Goal: Information Seeking & Learning: Learn about a topic

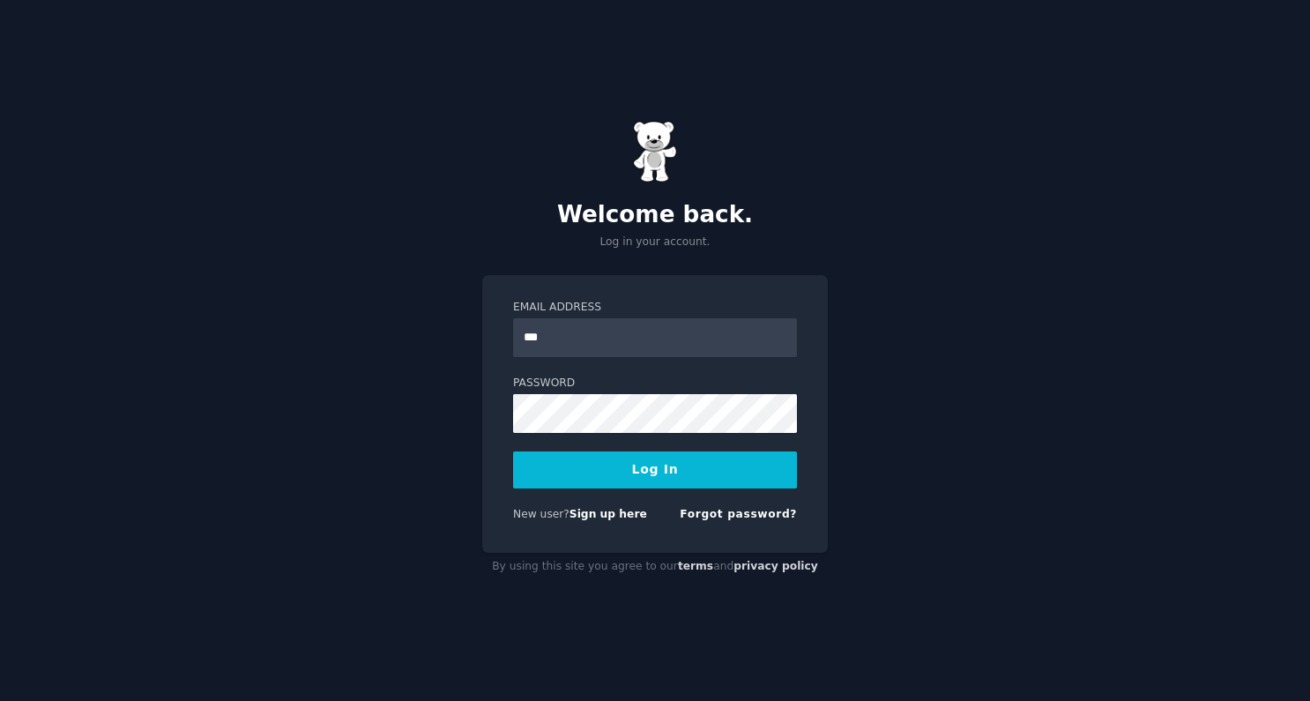
type input "**********"
click at [513, 451] on button "Log In" at bounding box center [655, 469] width 284 height 37
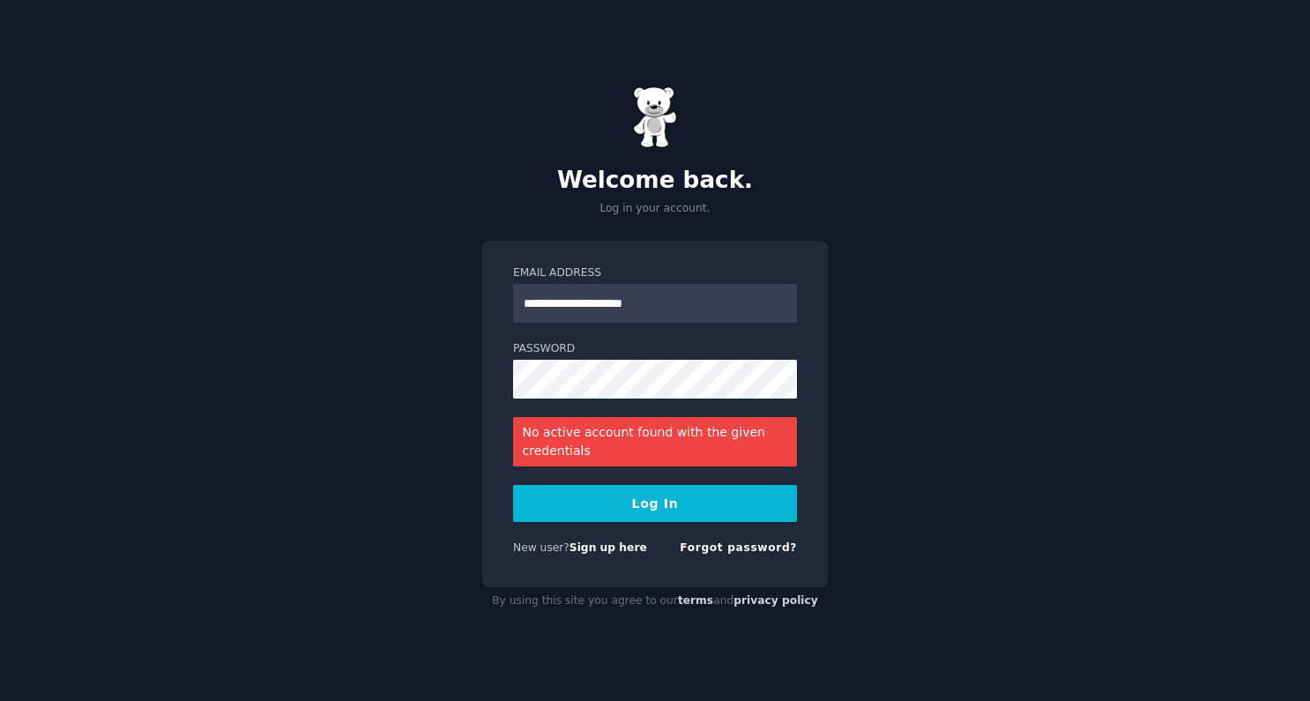
click at [559, 352] on label "Password" at bounding box center [655, 349] width 284 height 16
click at [513, 485] on button "Log In" at bounding box center [655, 503] width 284 height 37
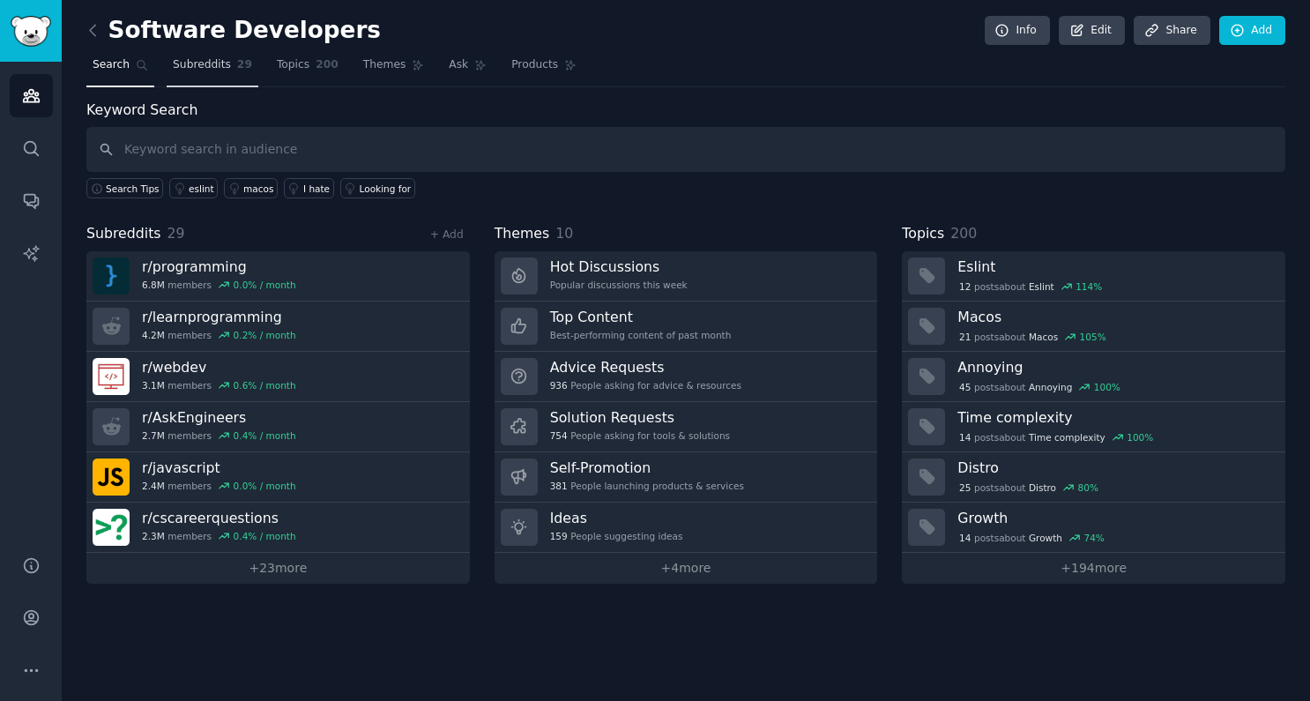
click at [219, 66] on span "Subreddits" at bounding box center [202, 65] width 58 height 16
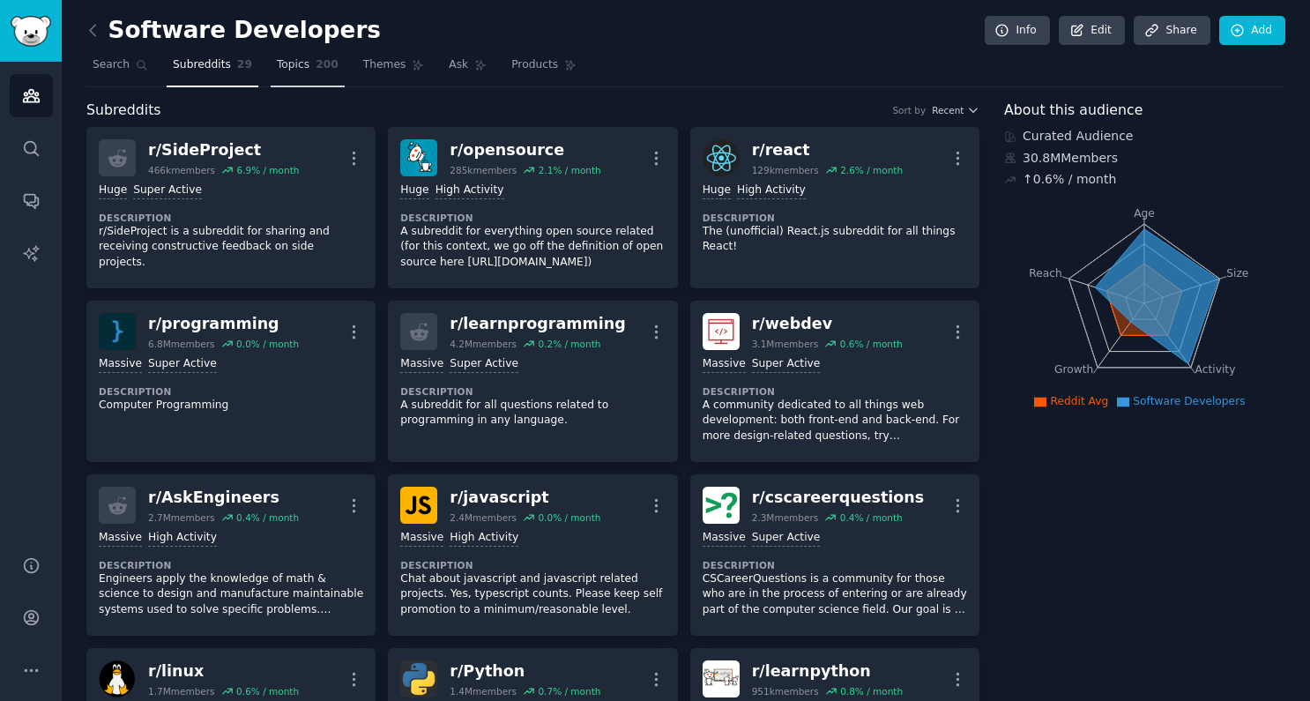
click at [294, 70] on span "Topics" at bounding box center [293, 65] width 33 height 16
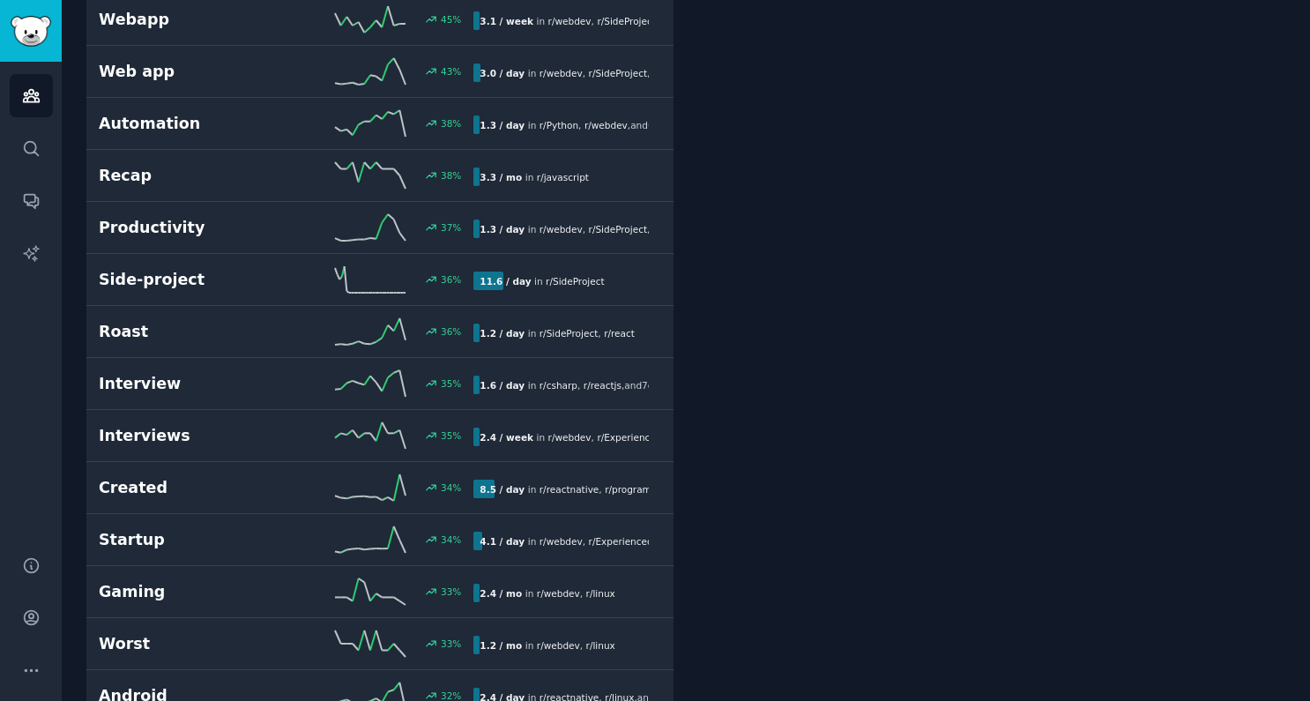
scroll to position [1129, 0]
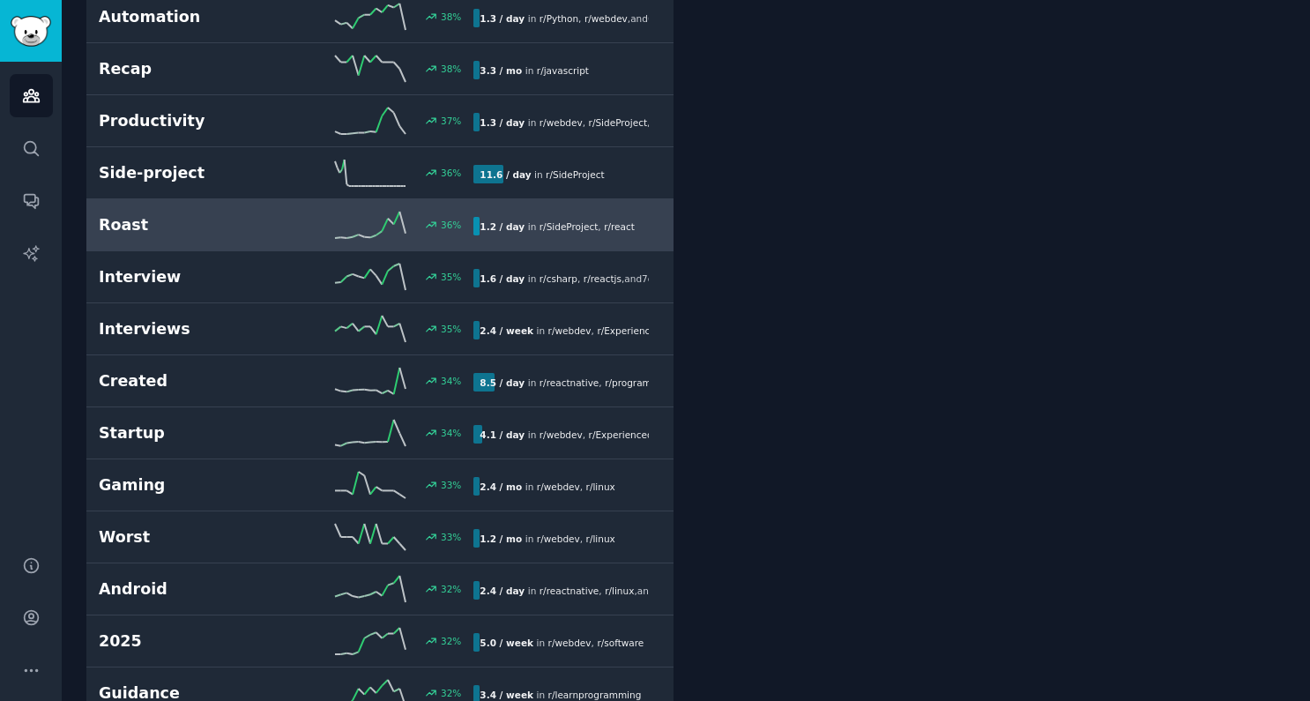
click at [373, 219] on icon at bounding box center [370, 225] width 71 height 26
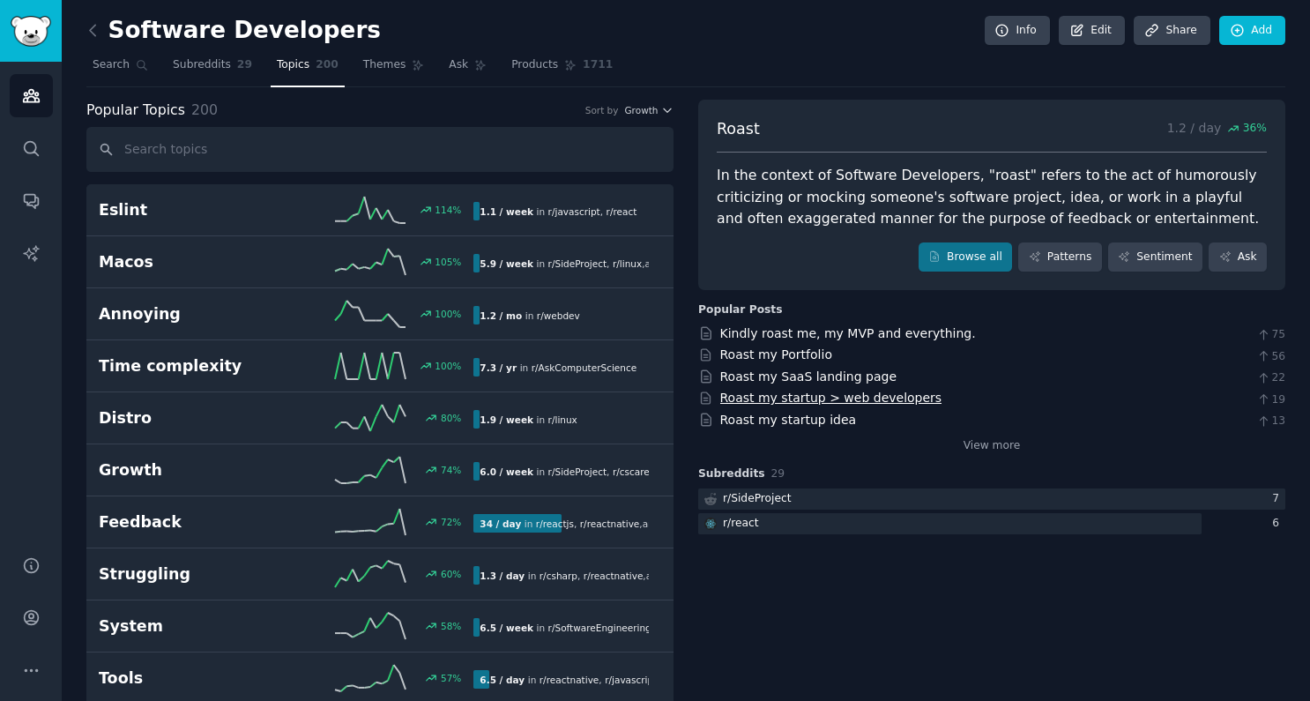
click at [800, 400] on link "Roast my startup > web developers" at bounding box center [831, 397] width 222 height 14
click at [990, 450] on link "View more" at bounding box center [991, 446] width 57 height 16
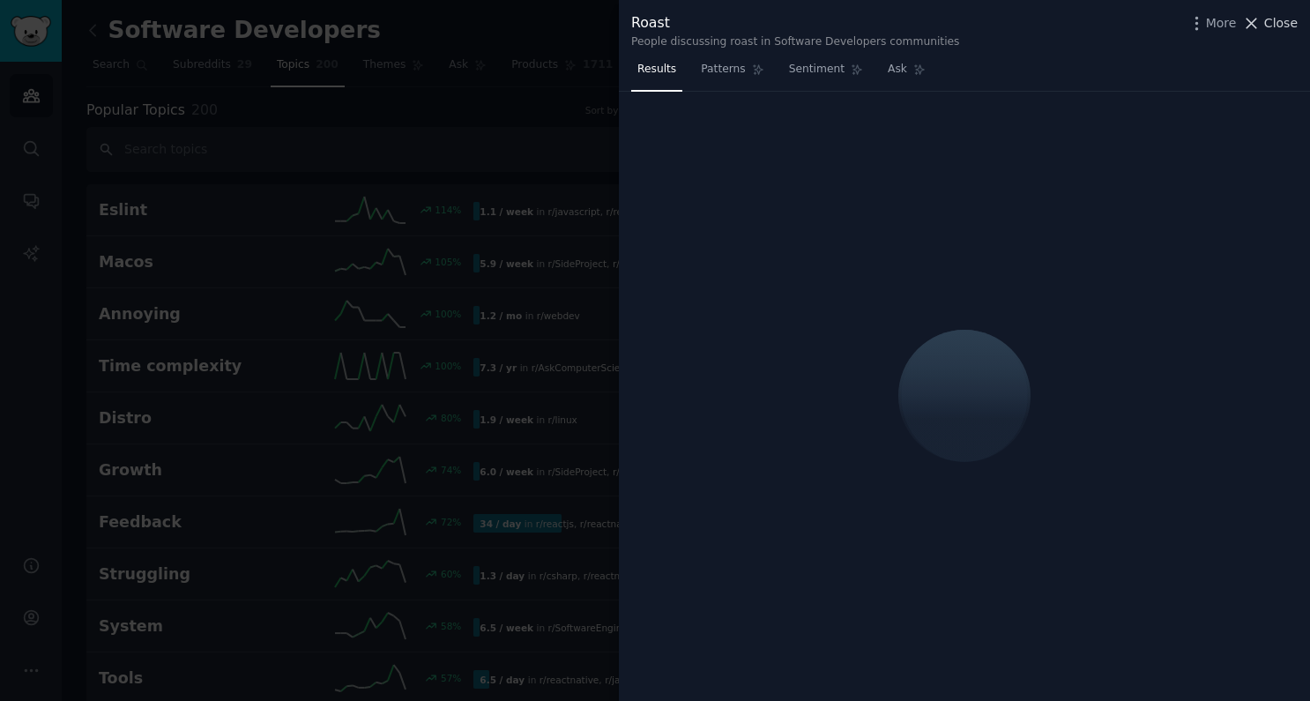
click at [1284, 24] on span "Close" at bounding box center [1280, 23] width 33 height 19
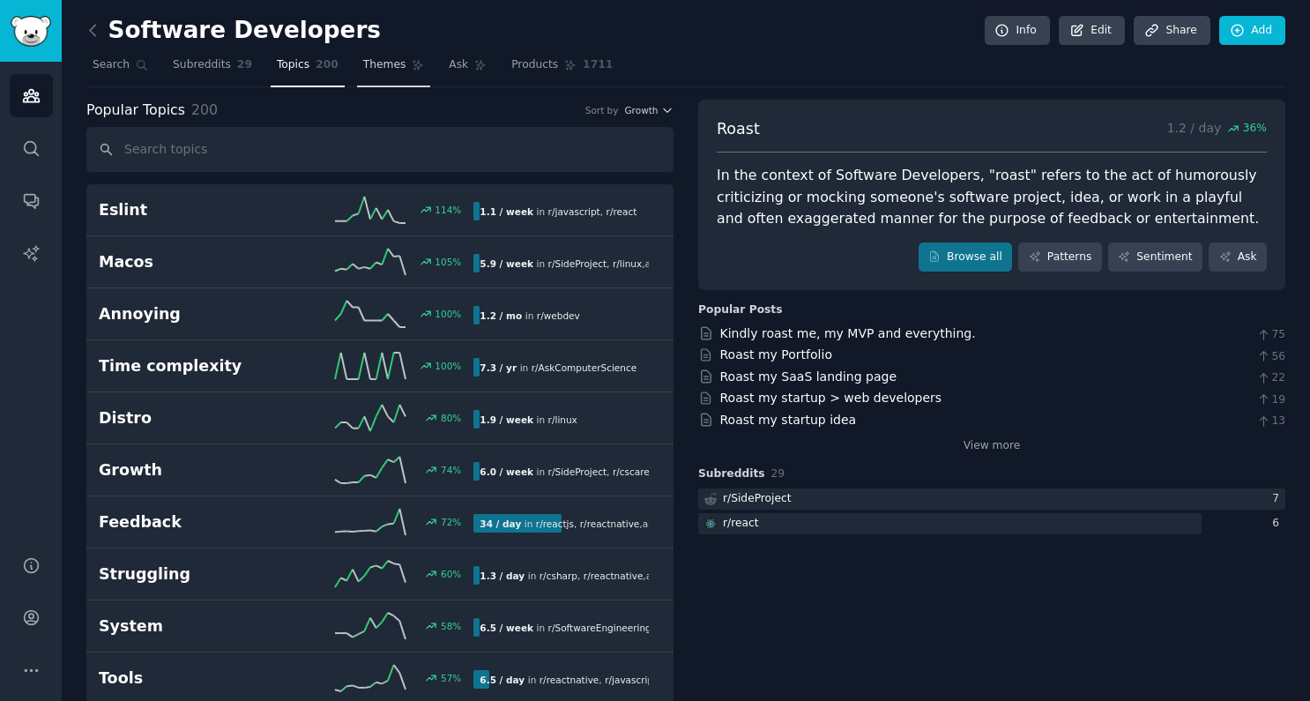
click at [397, 63] on span "Themes" at bounding box center [384, 65] width 43 height 16
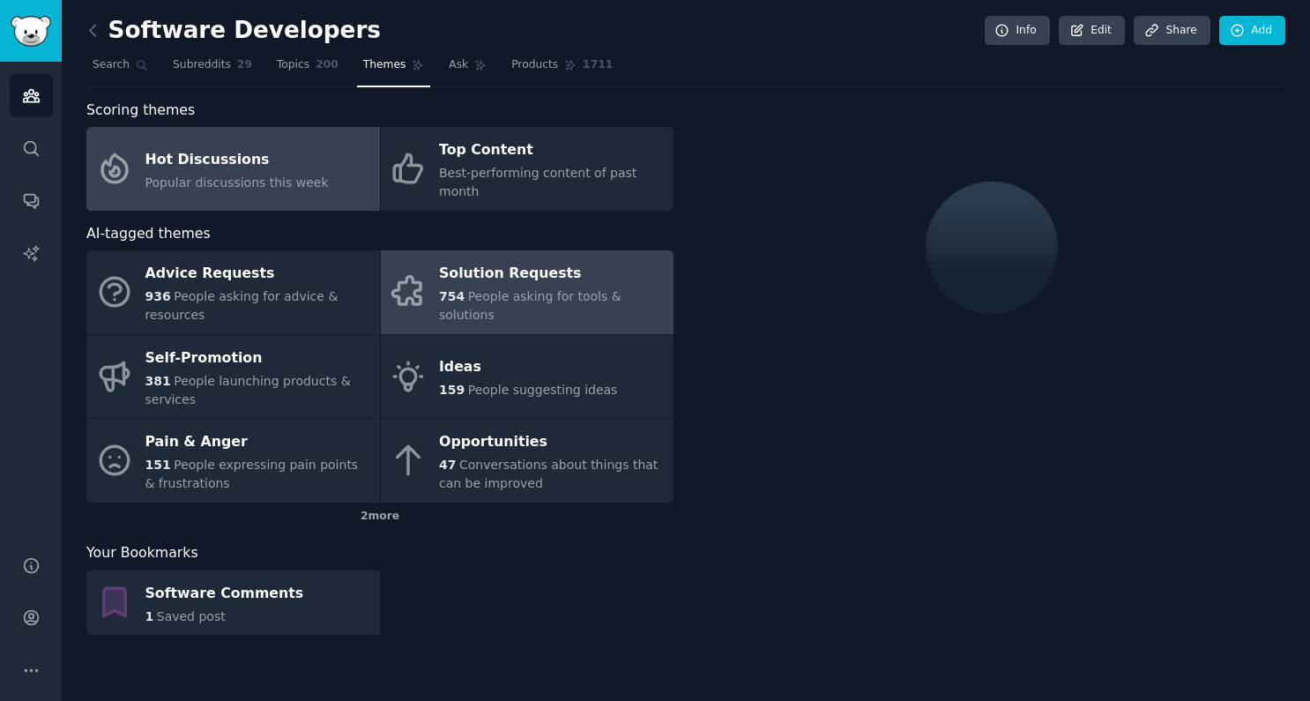
click at [482, 250] on link "Solution Requests 754 People asking for tools & solutions" at bounding box center [527, 292] width 293 height 84
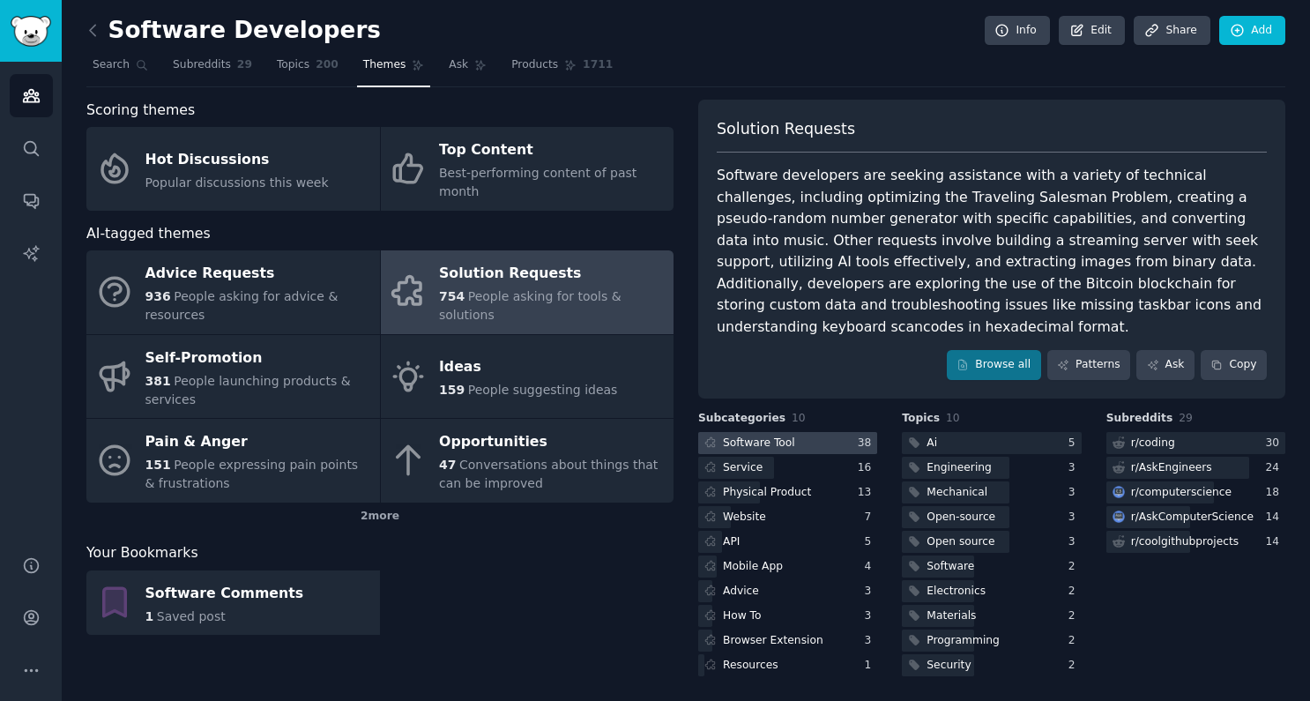
click at [804, 443] on div at bounding box center [787, 443] width 179 height 22
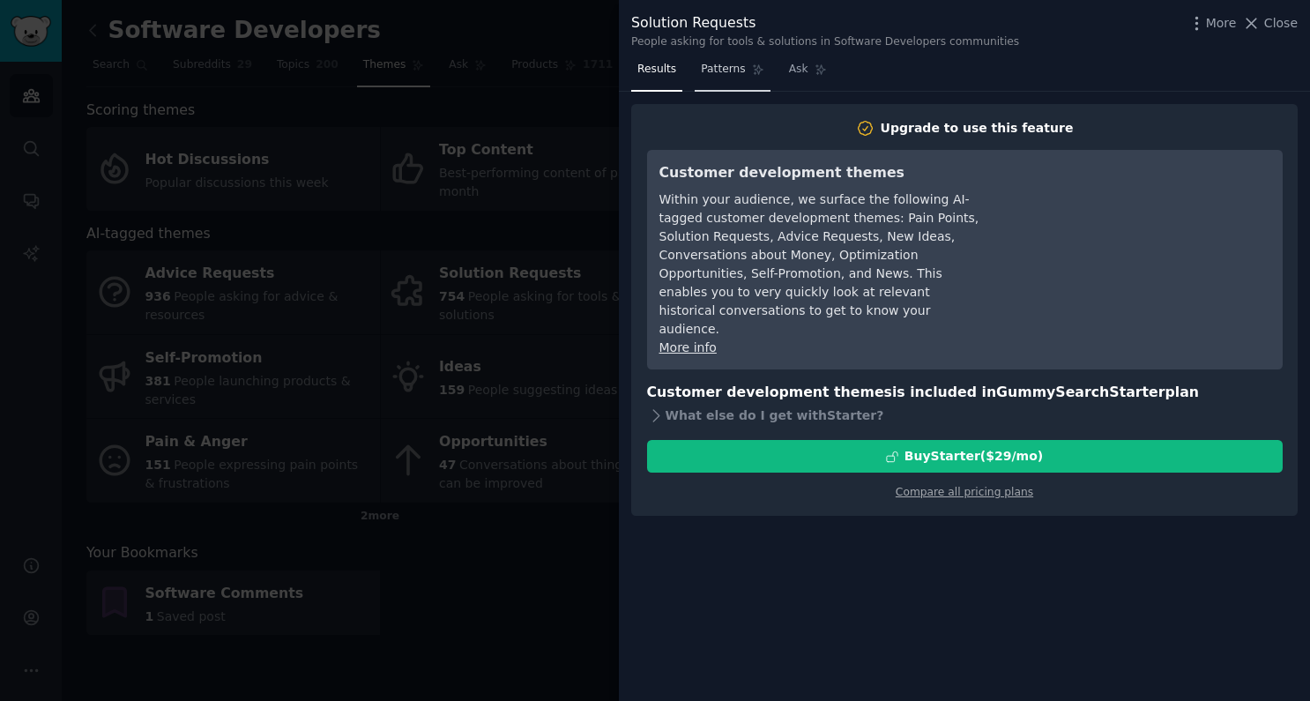
click at [734, 67] on span "Patterns" at bounding box center [723, 70] width 44 height 16
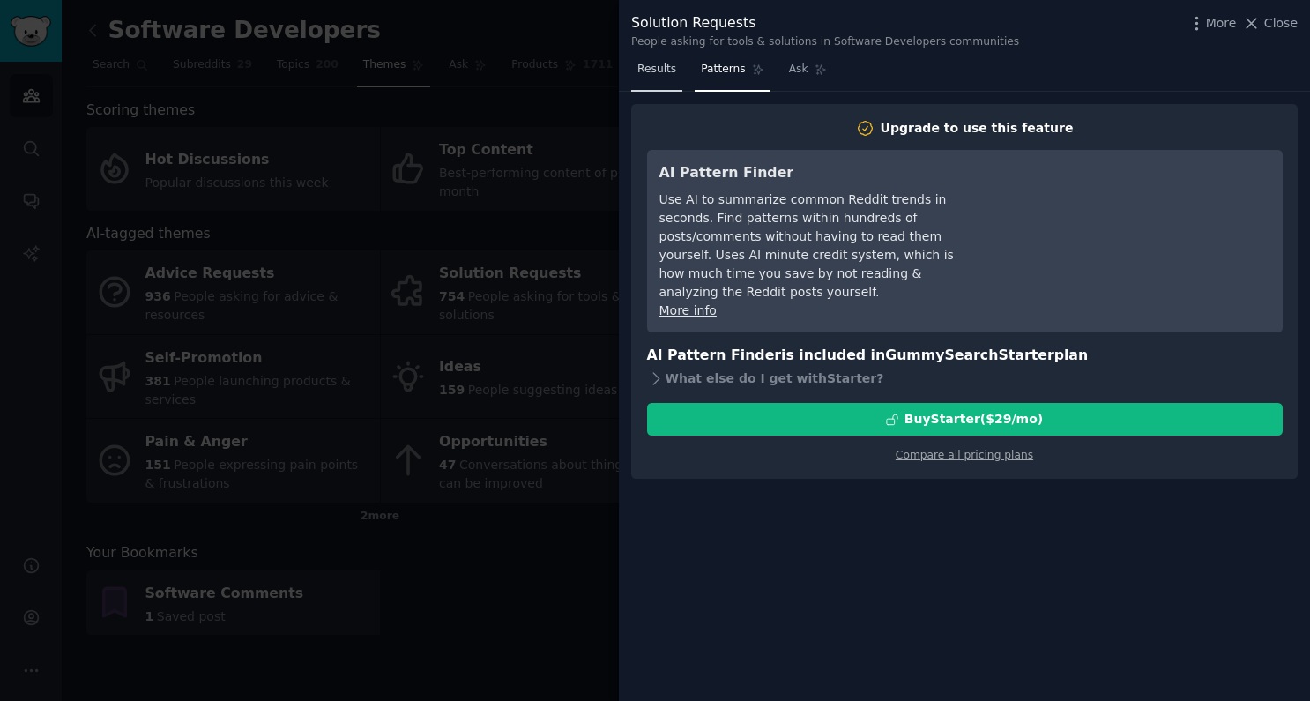
click at [646, 72] on span "Results" at bounding box center [656, 70] width 39 height 16
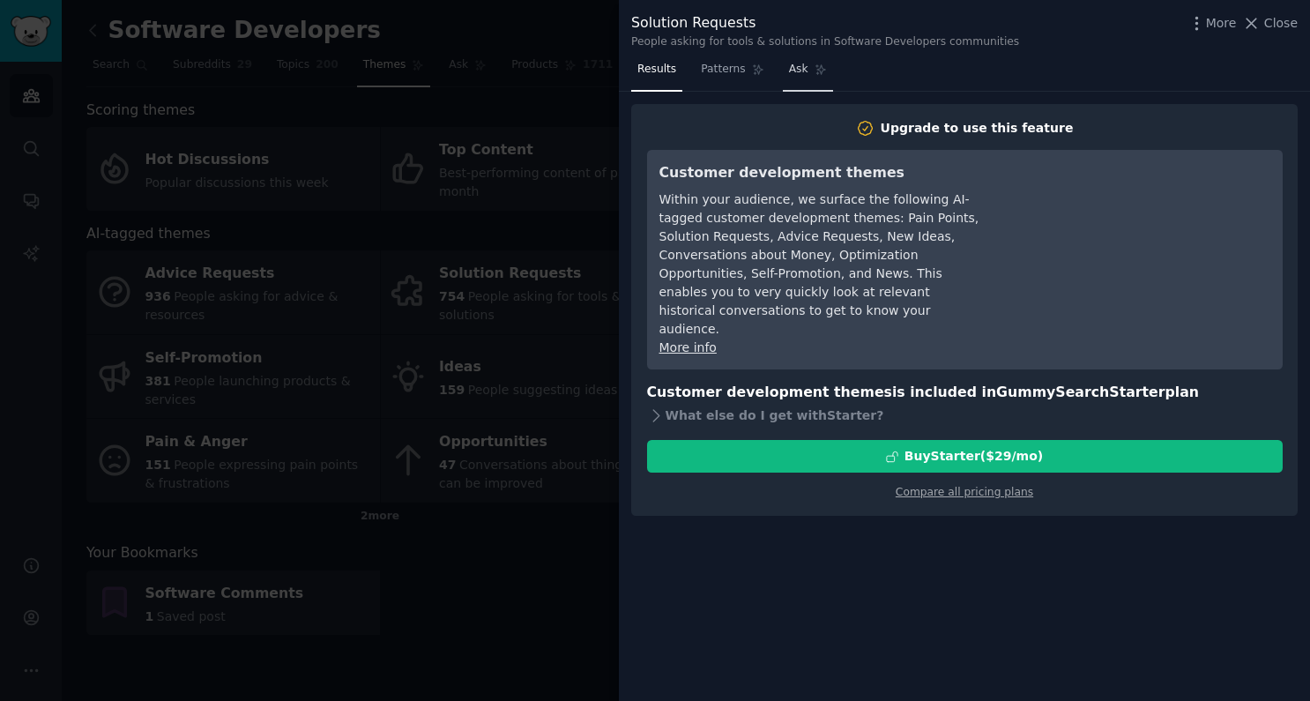
click at [805, 71] on span "Ask" at bounding box center [798, 70] width 19 height 16
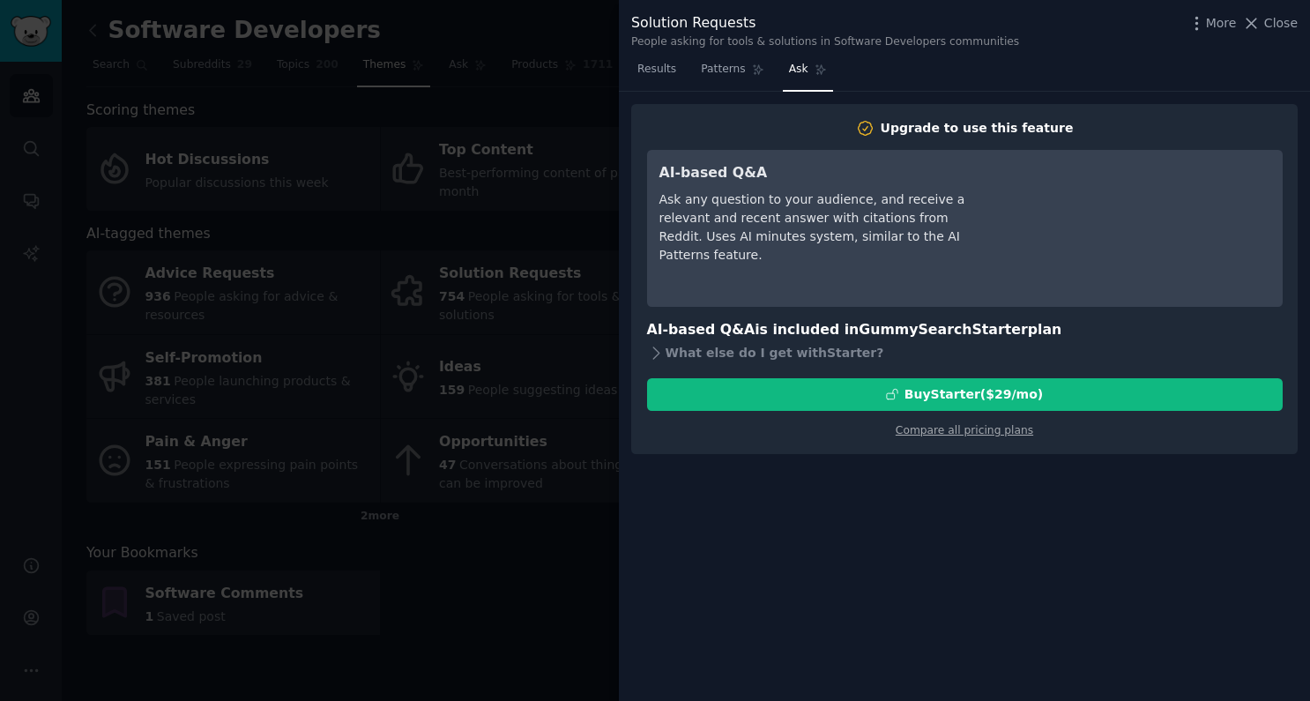
click at [430, 583] on div at bounding box center [655, 350] width 1310 height 701
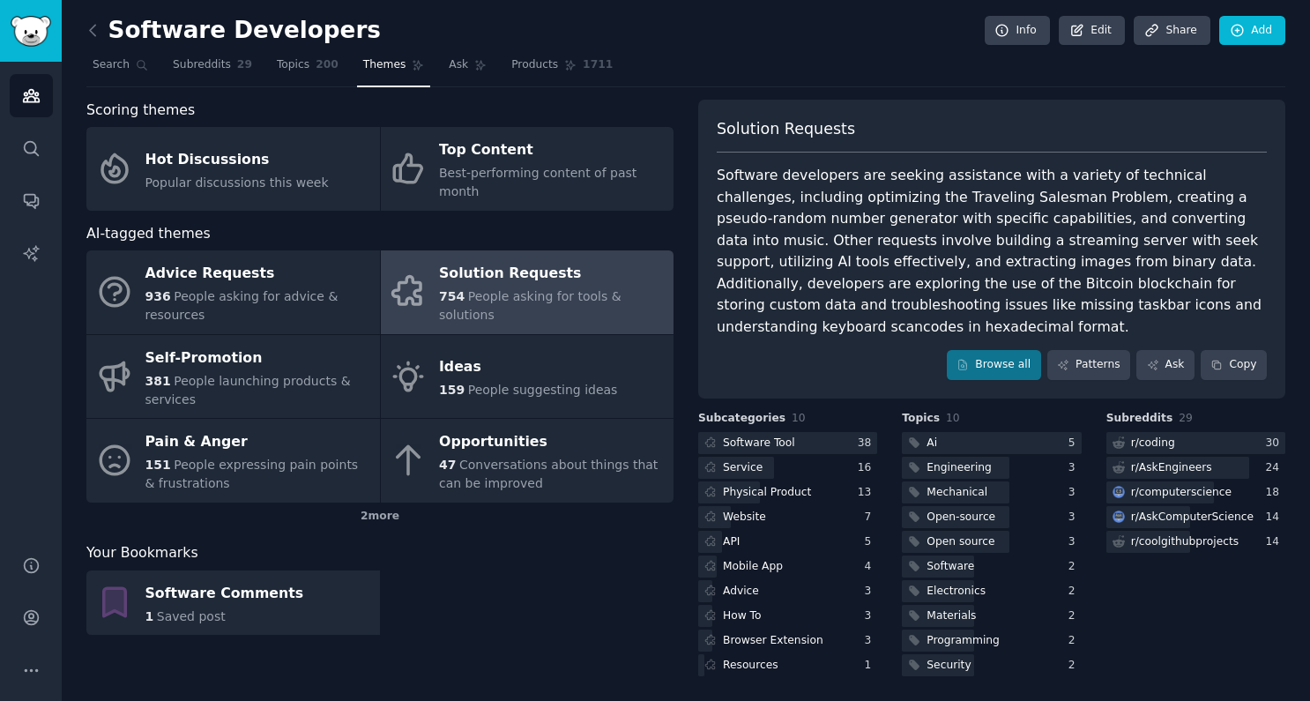
click at [520, 293] on span "People asking for tools & solutions" at bounding box center [530, 305] width 182 height 33
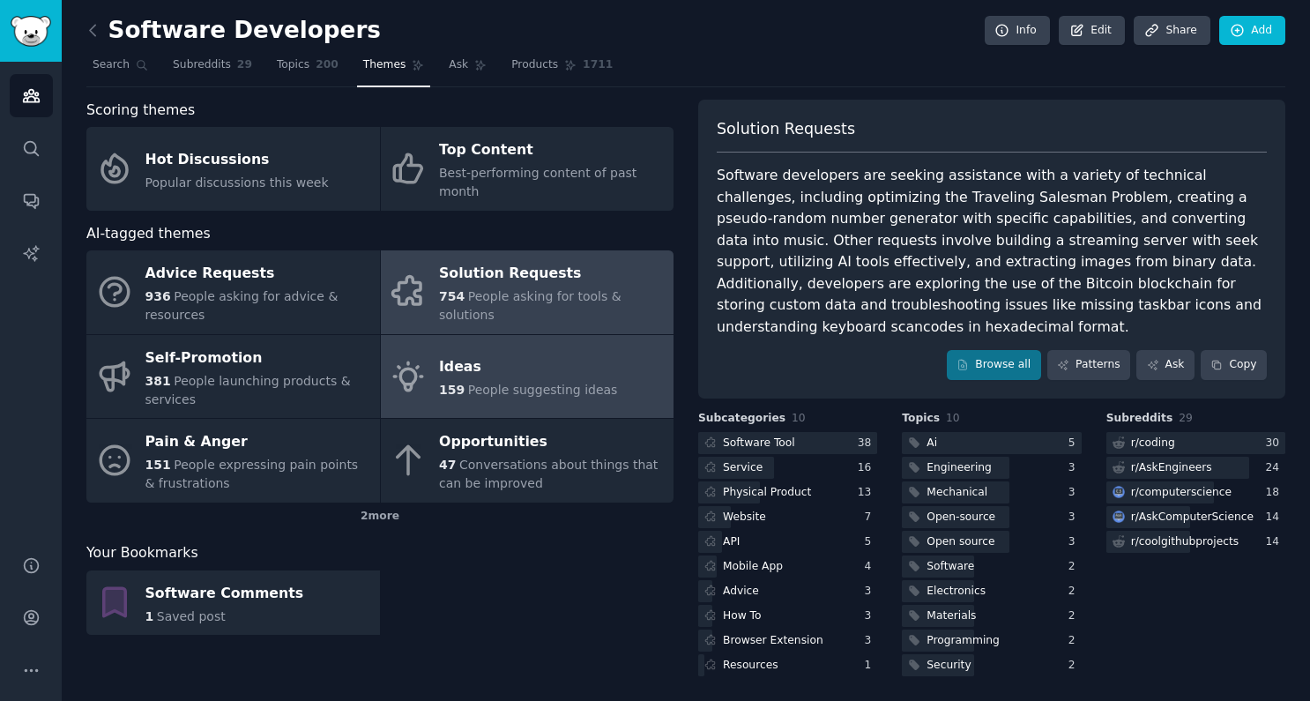
click at [528, 353] on div "Ideas" at bounding box center [528, 367] width 178 height 28
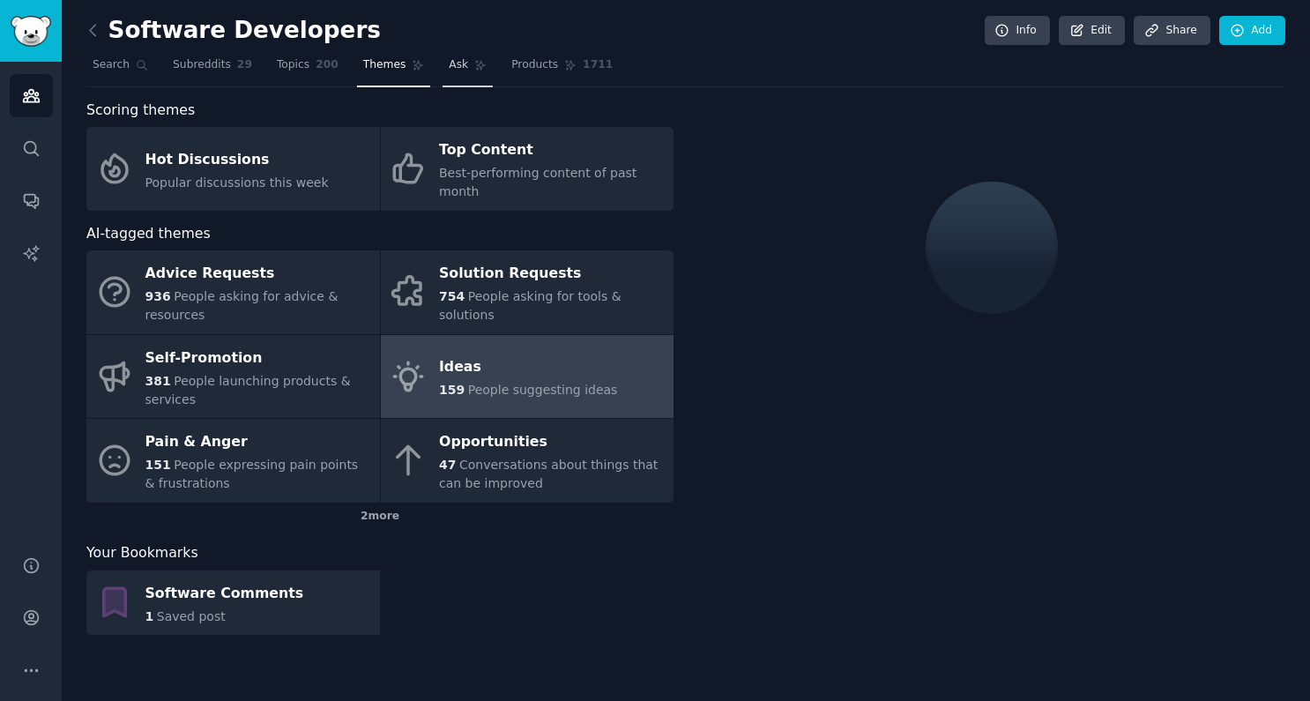
click at [449, 62] on span "Ask" at bounding box center [458, 65] width 19 height 16
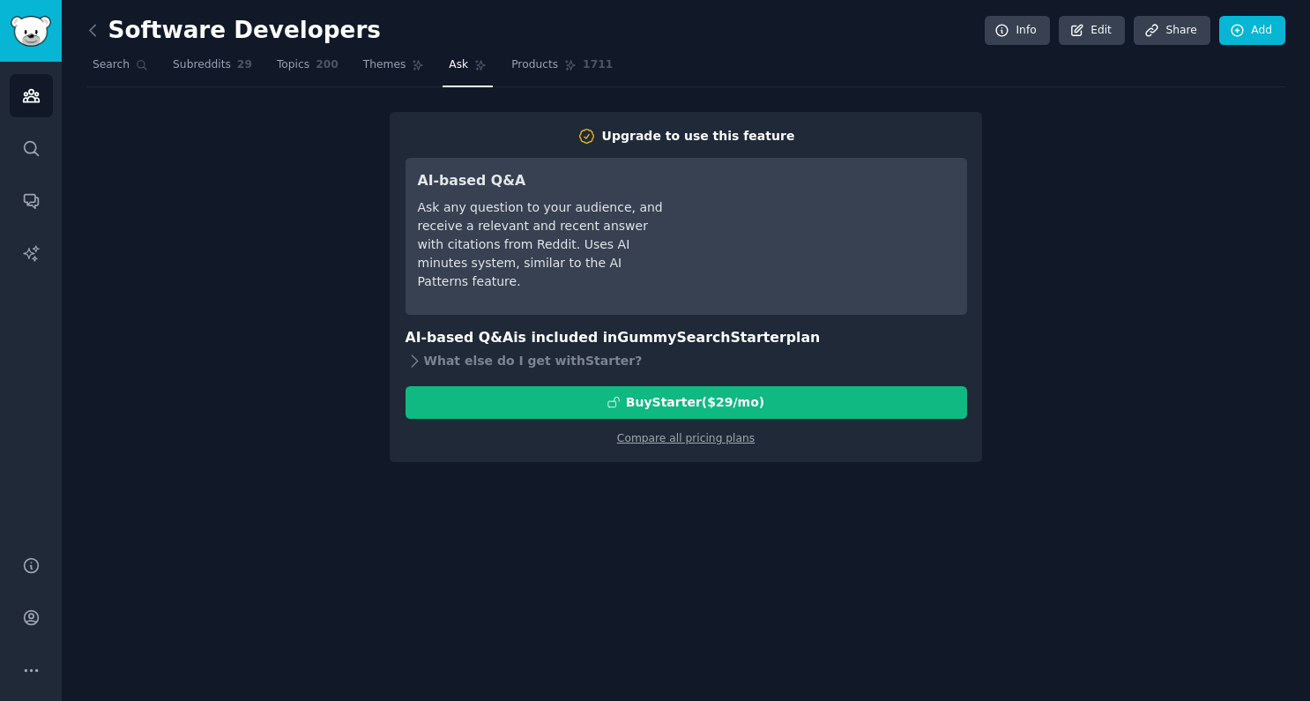
click at [449, 637] on div "Software Developers Info Edit Share Add Search Subreddits 29 Topics 200 Themes …" at bounding box center [686, 350] width 1248 height 701
click at [399, 58] on span "Themes" at bounding box center [384, 65] width 43 height 16
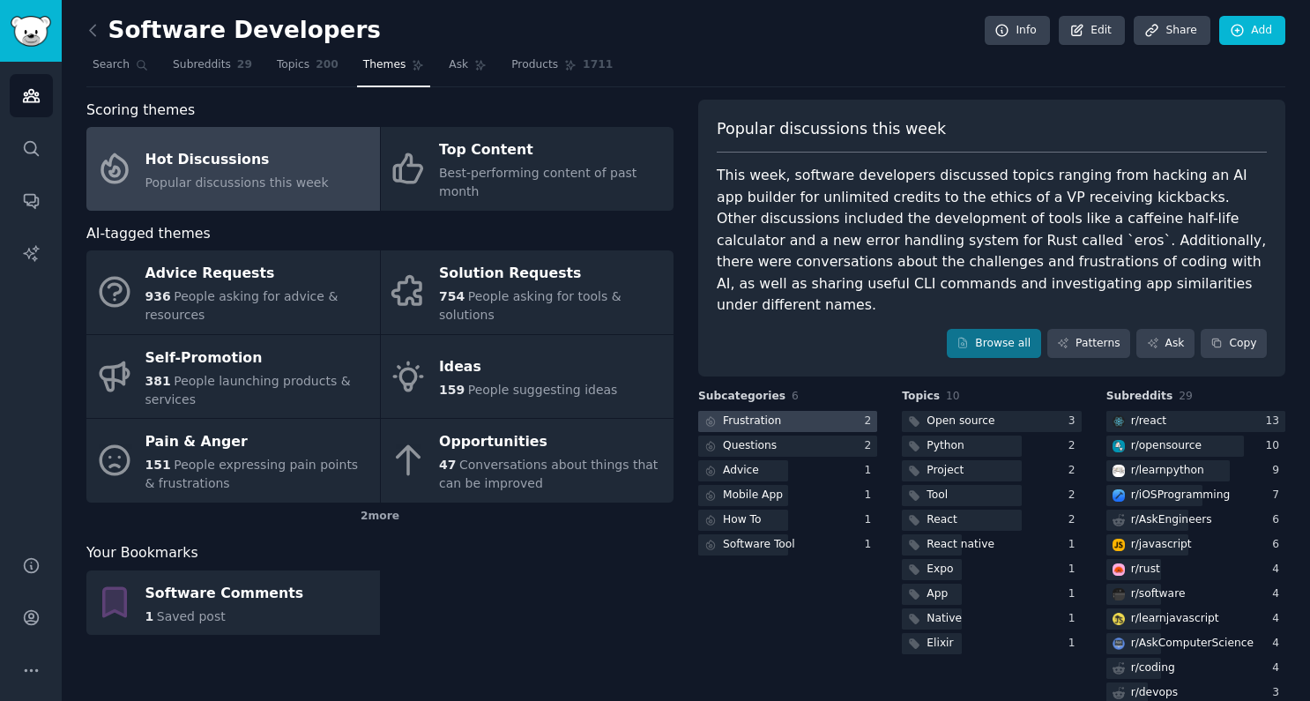
click at [784, 411] on div at bounding box center [787, 422] width 179 height 22
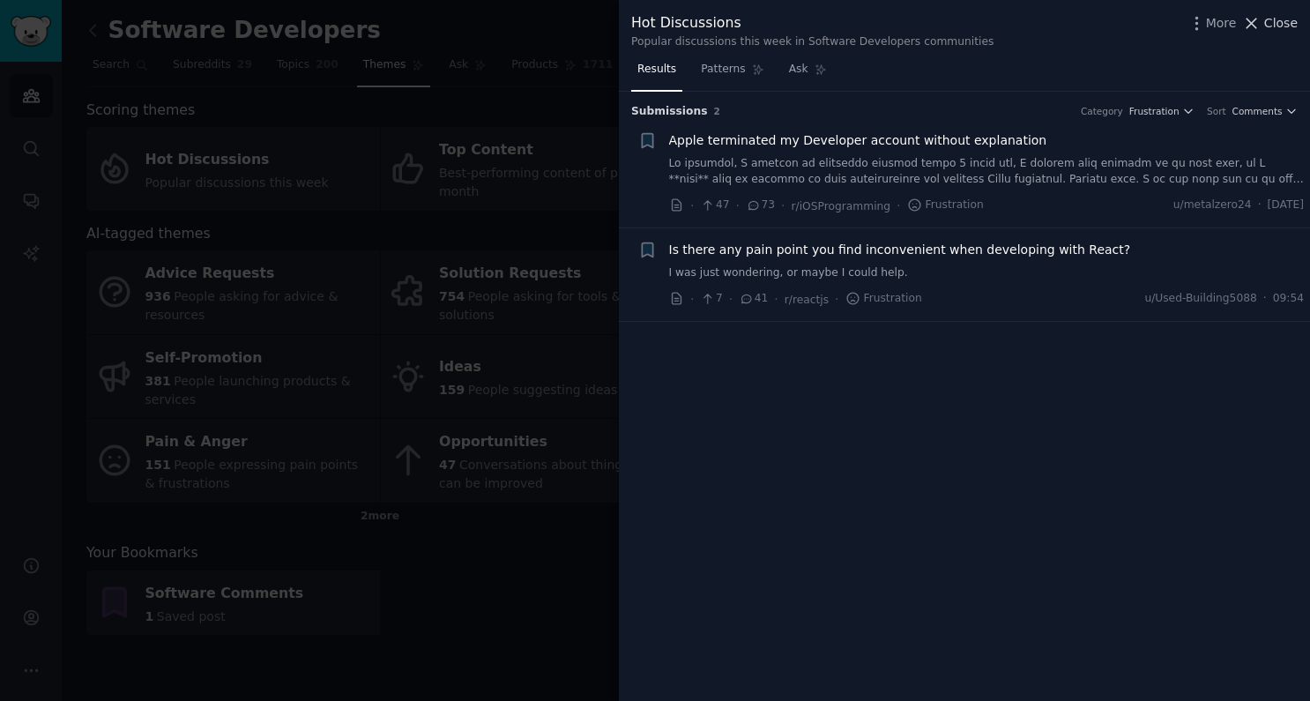
click at [1264, 17] on button "Close" at bounding box center [1270, 23] width 56 height 19
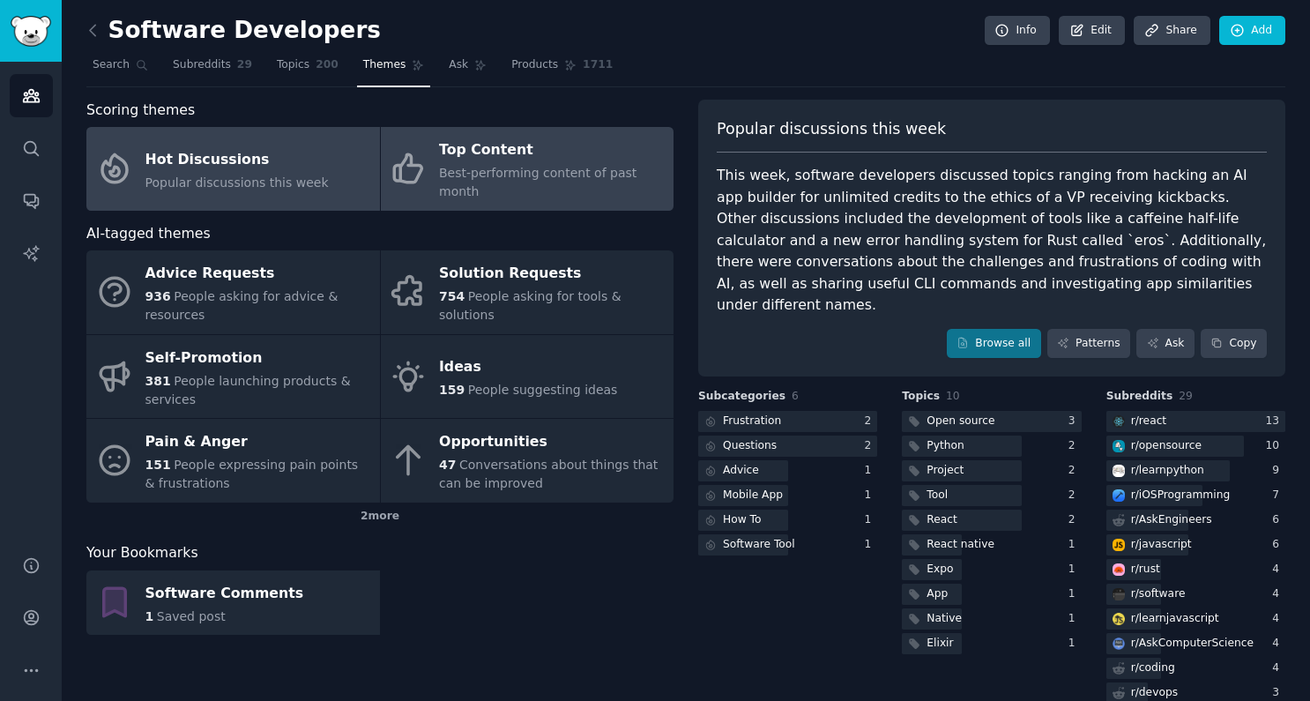
click at [556, 150] on div "Top Content" at bounding box center [552, 151] width 226 height 28
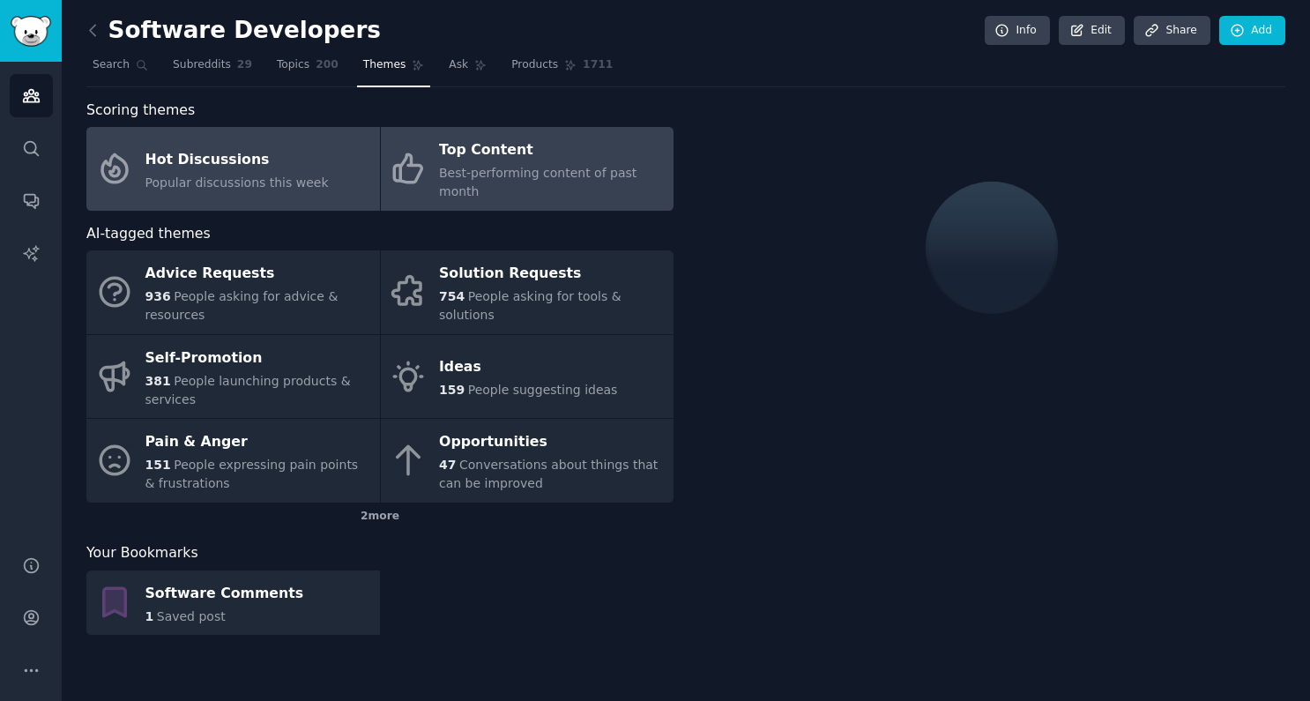
click at [204, 160] on div "Hot Discussions" at bounding box center [236, 159] width 183 height 28
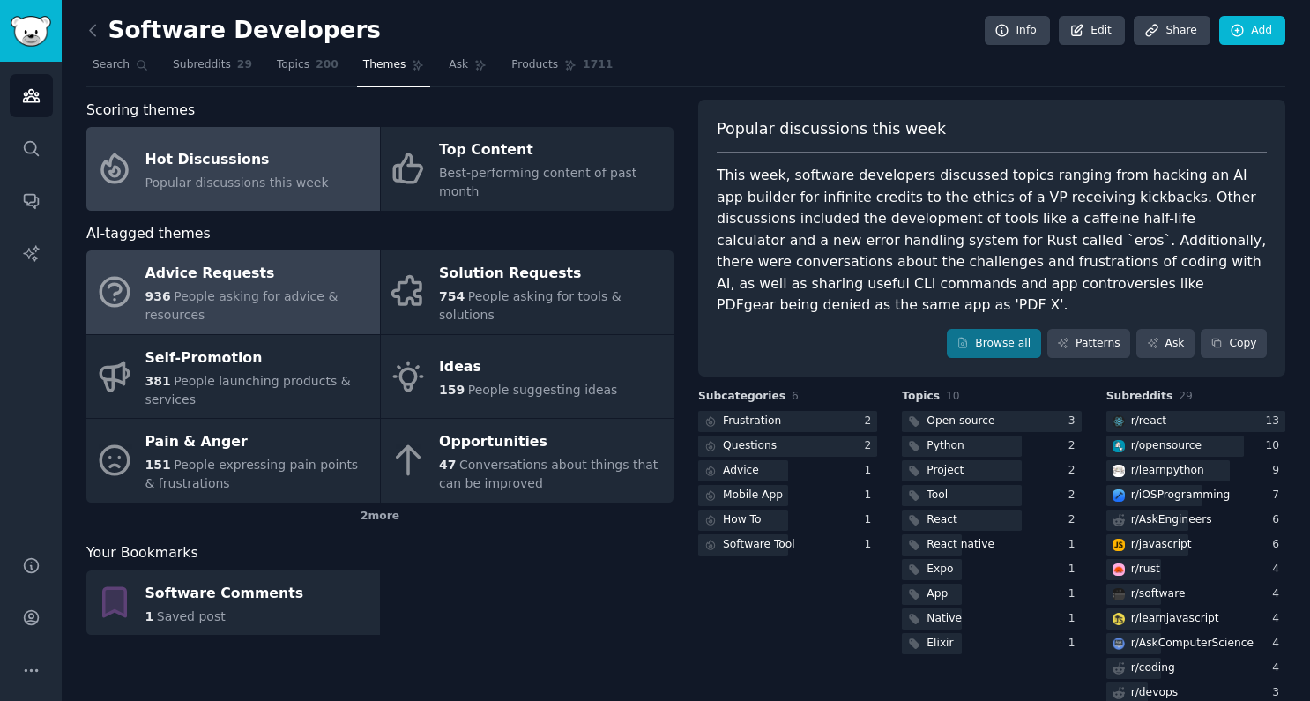
click at [239, 289] on span "People asking for advice & resources" at bounding box center [241, 305] width 193 height 33
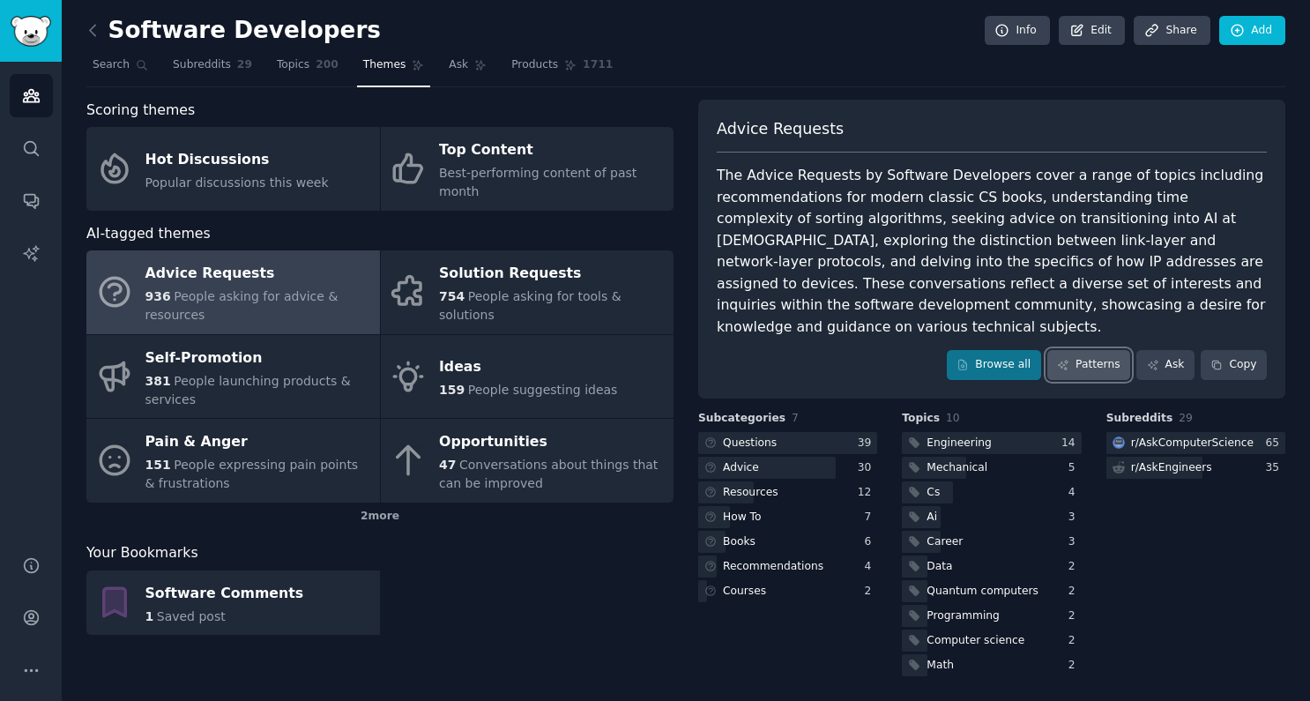
click at [1090, 350] on link "Patterns" at bounding box center [1088, 365] width 83 height 30
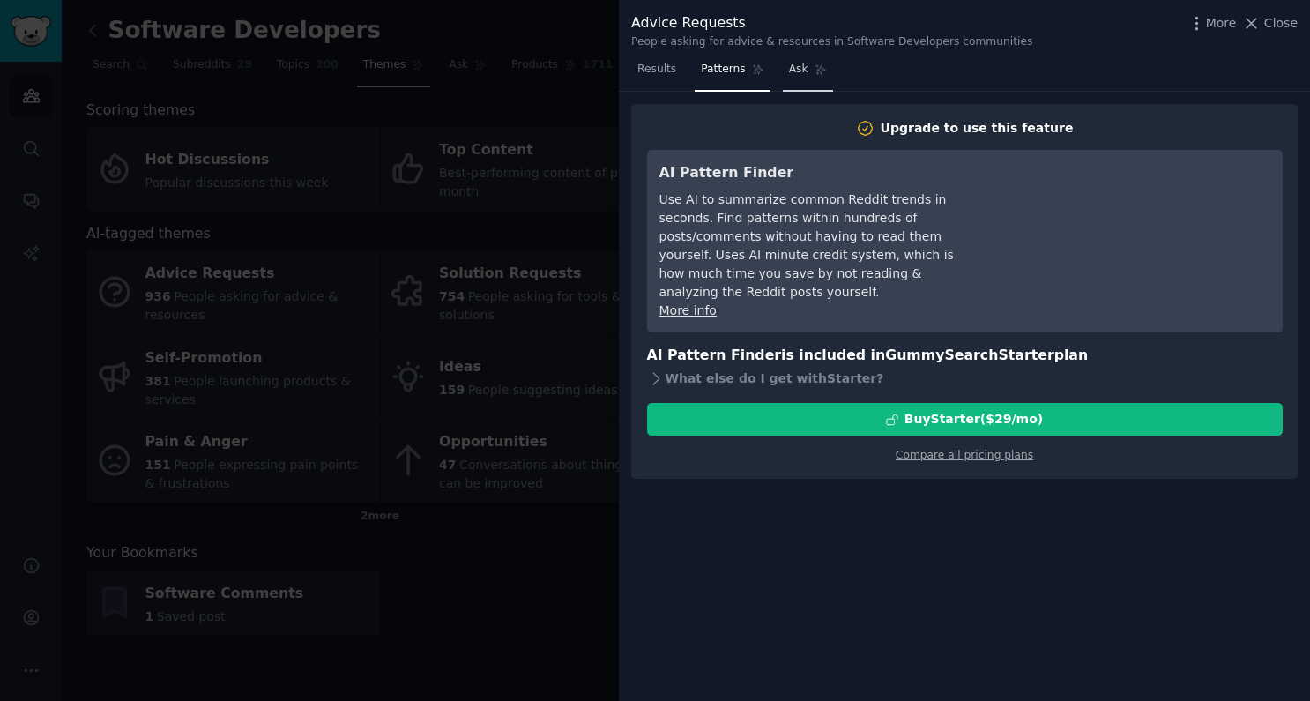
click at [797, 70] on span "Ask" at bounding box center [798, 70] width 19 height 16
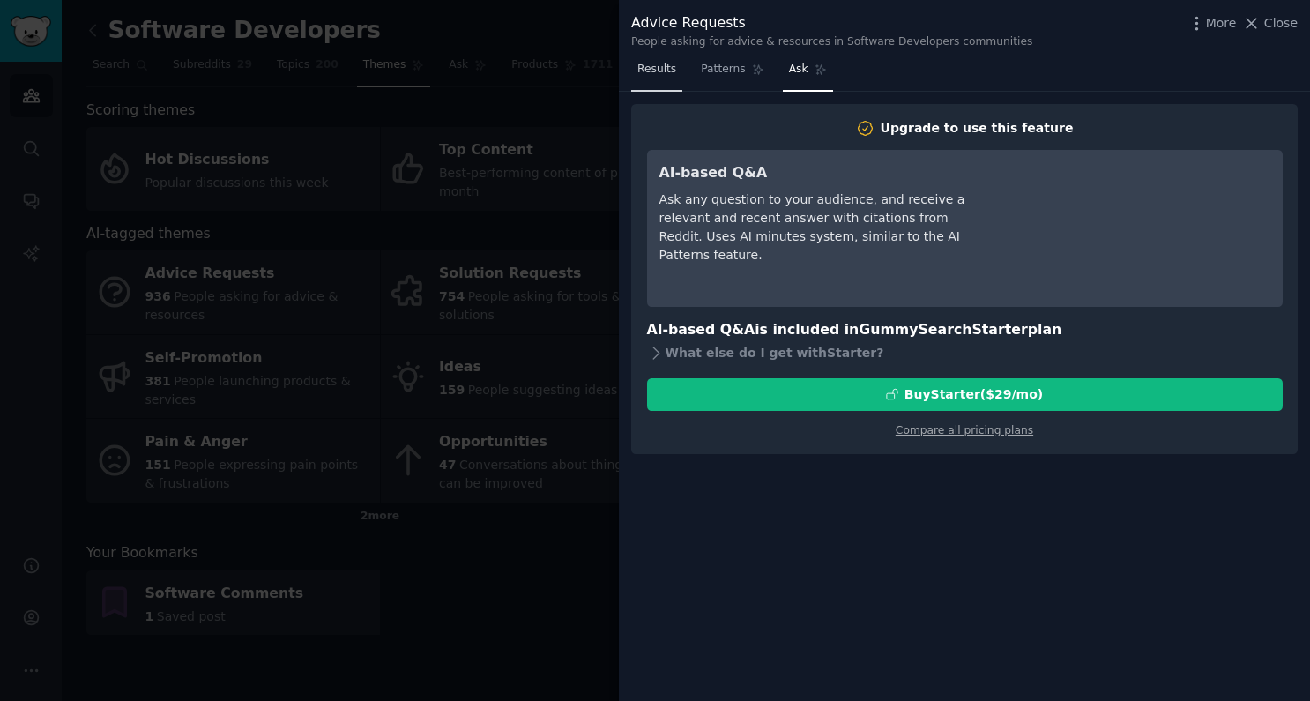
click at [669, 59] on link "Results" at bounding box center [656, 74] width 51 height 36
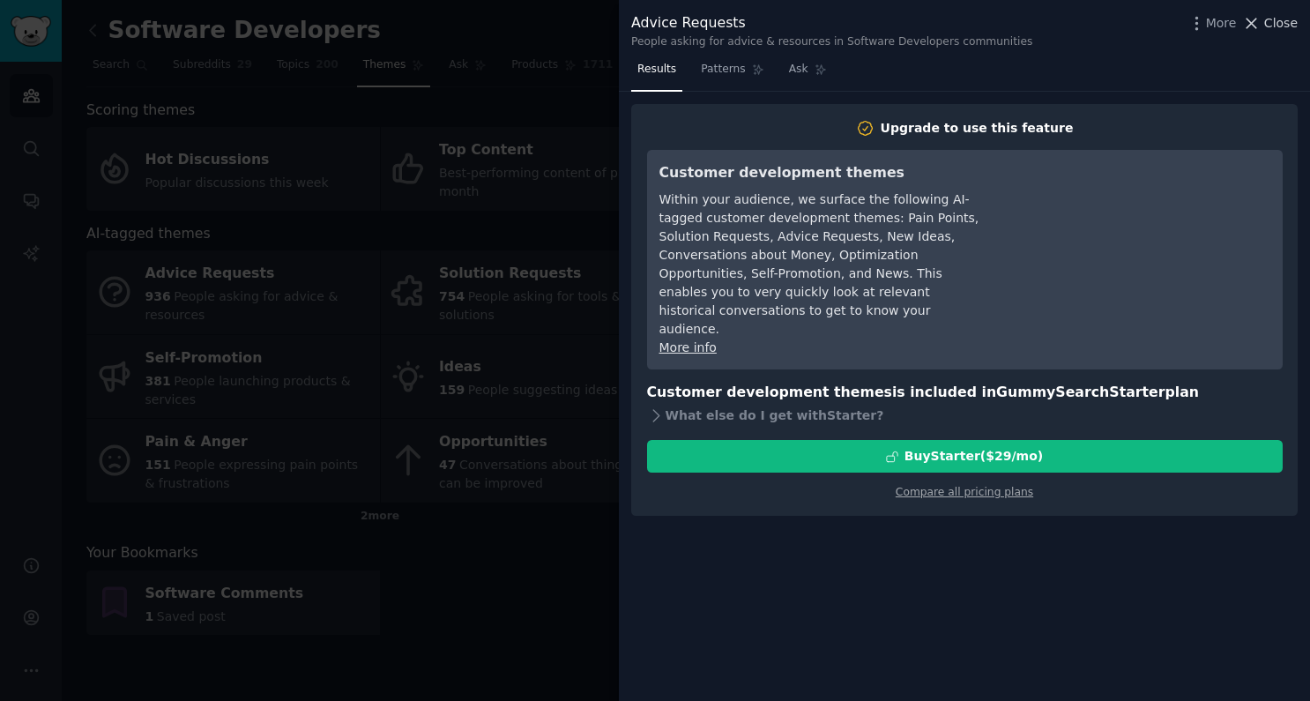
click at [1267, 20] on span "Close" at bounding box center [1280, 23] width 33 height 19
